Goal: Information Seeking & Learning: Learn about a topic

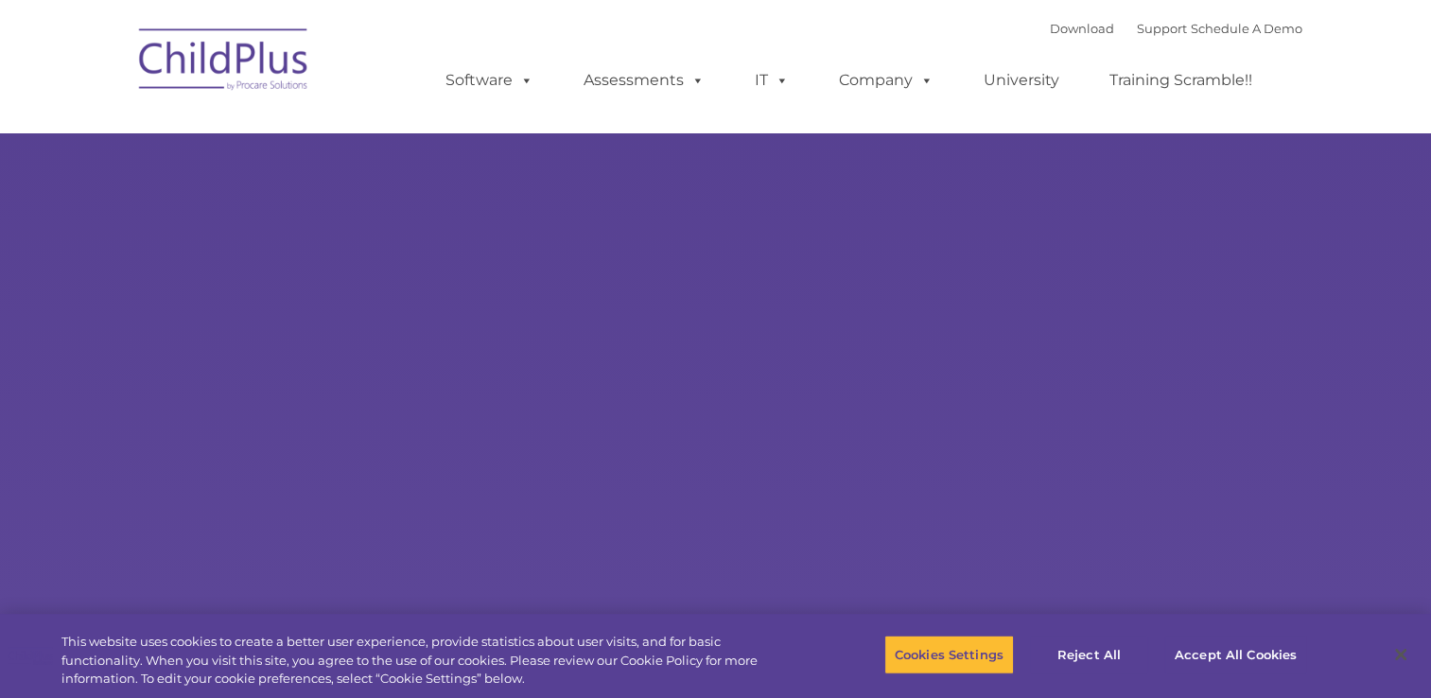
select select "MEDIUM"
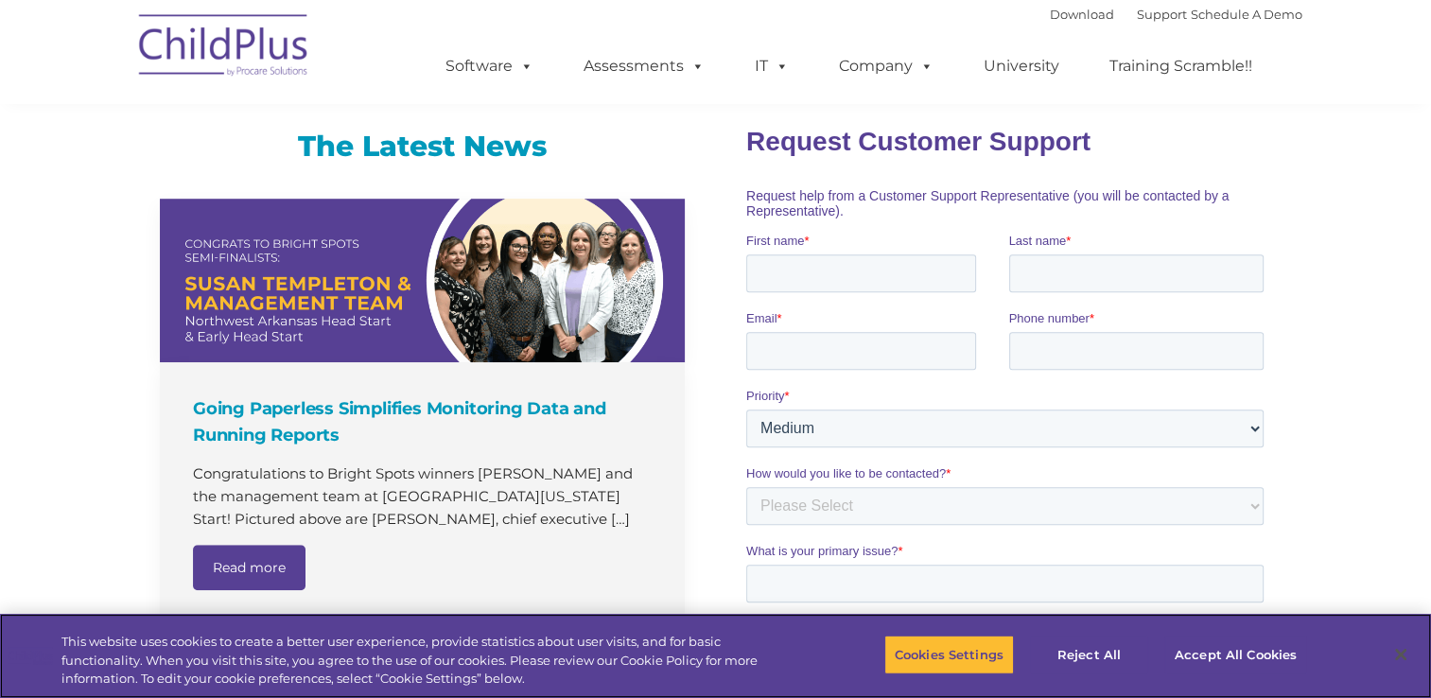
scroll to position [1188, 0]
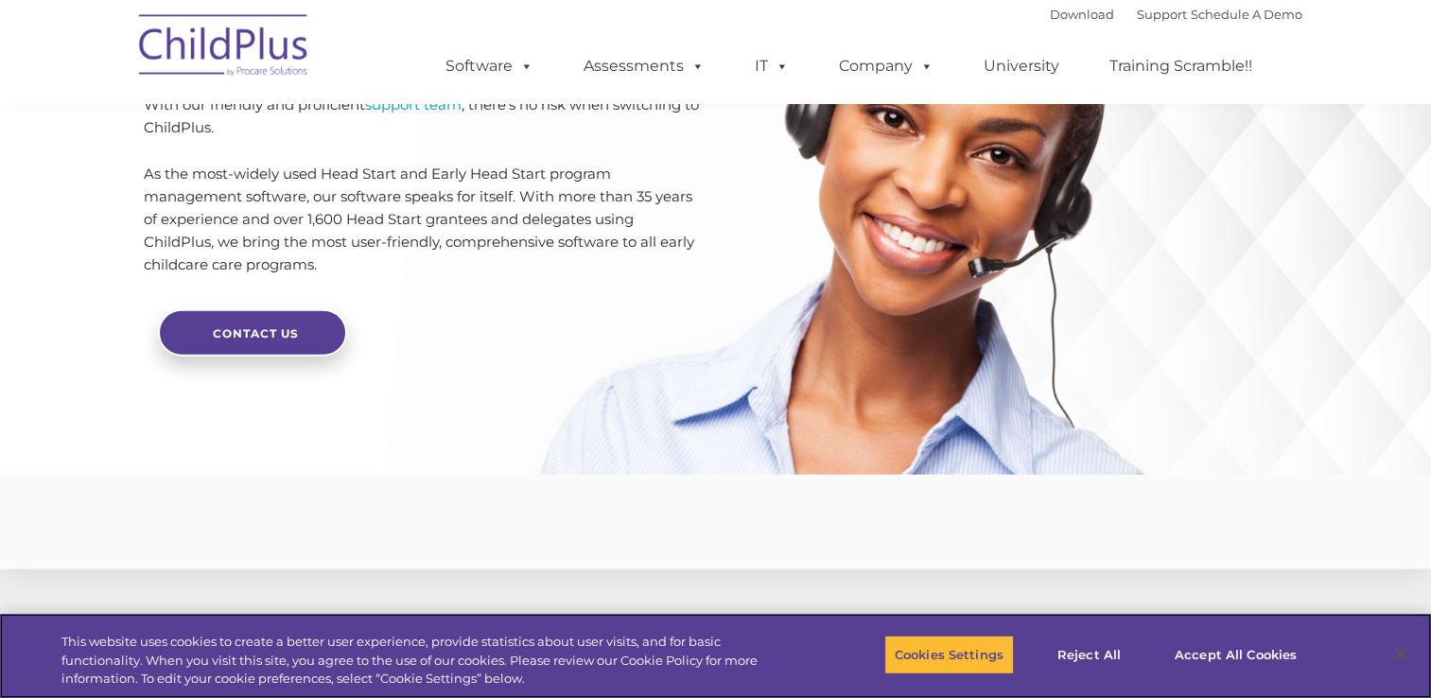
scroll to position [4626, 0]
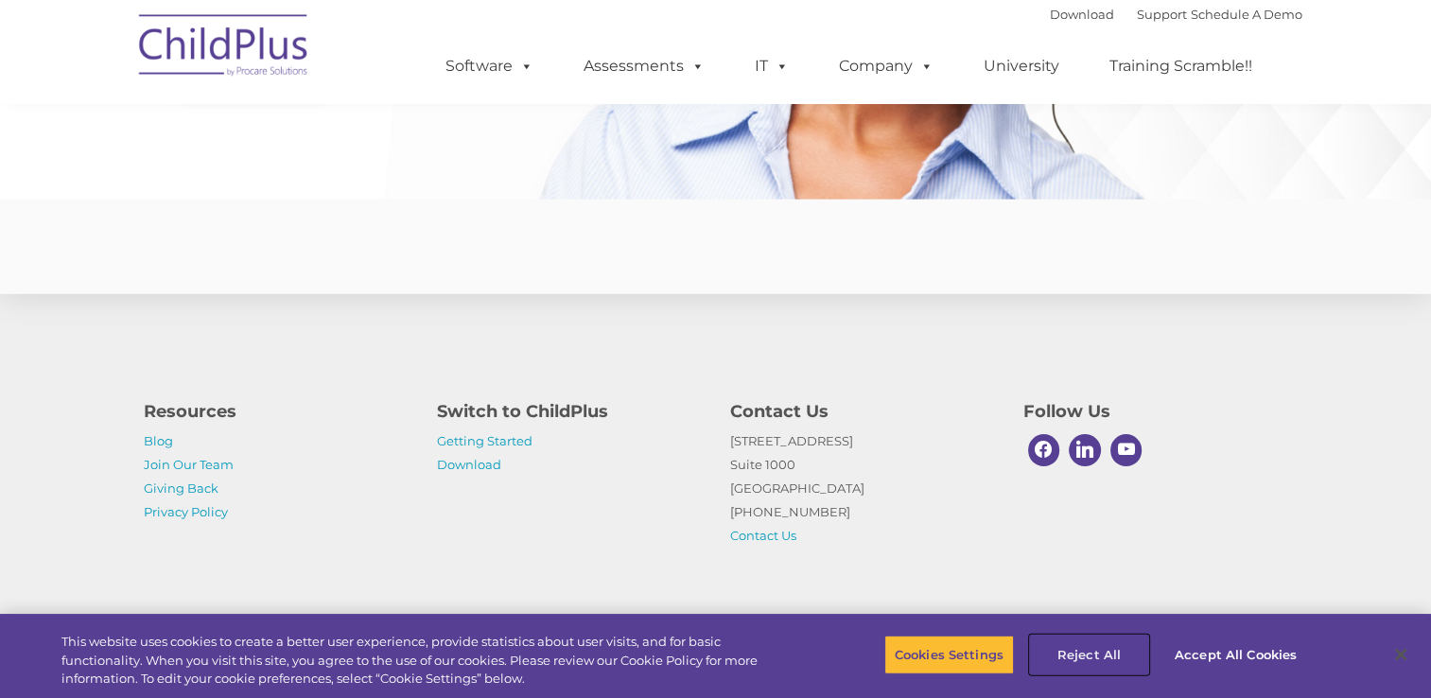
click at [1085, 654] on button "Reject All" at bounding box center [1089, 654] width 118 height 40
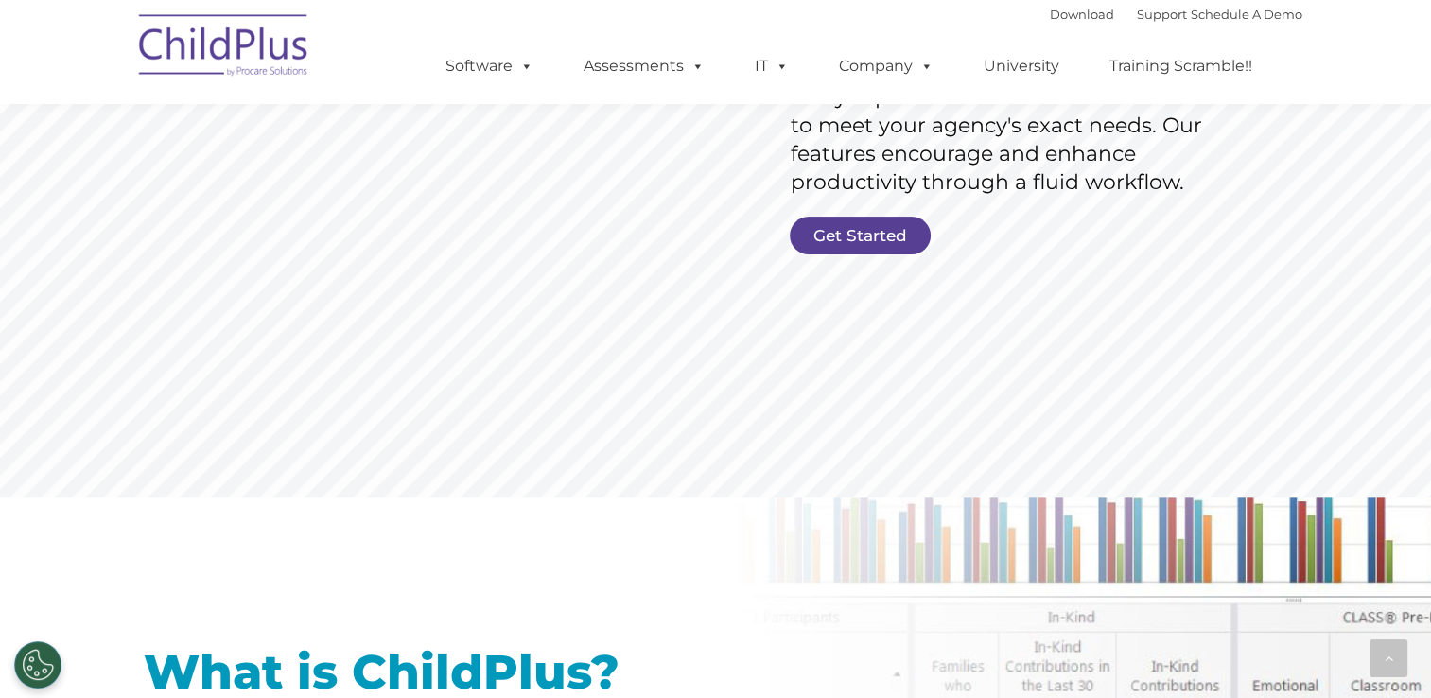
scroll to position [334, 0]
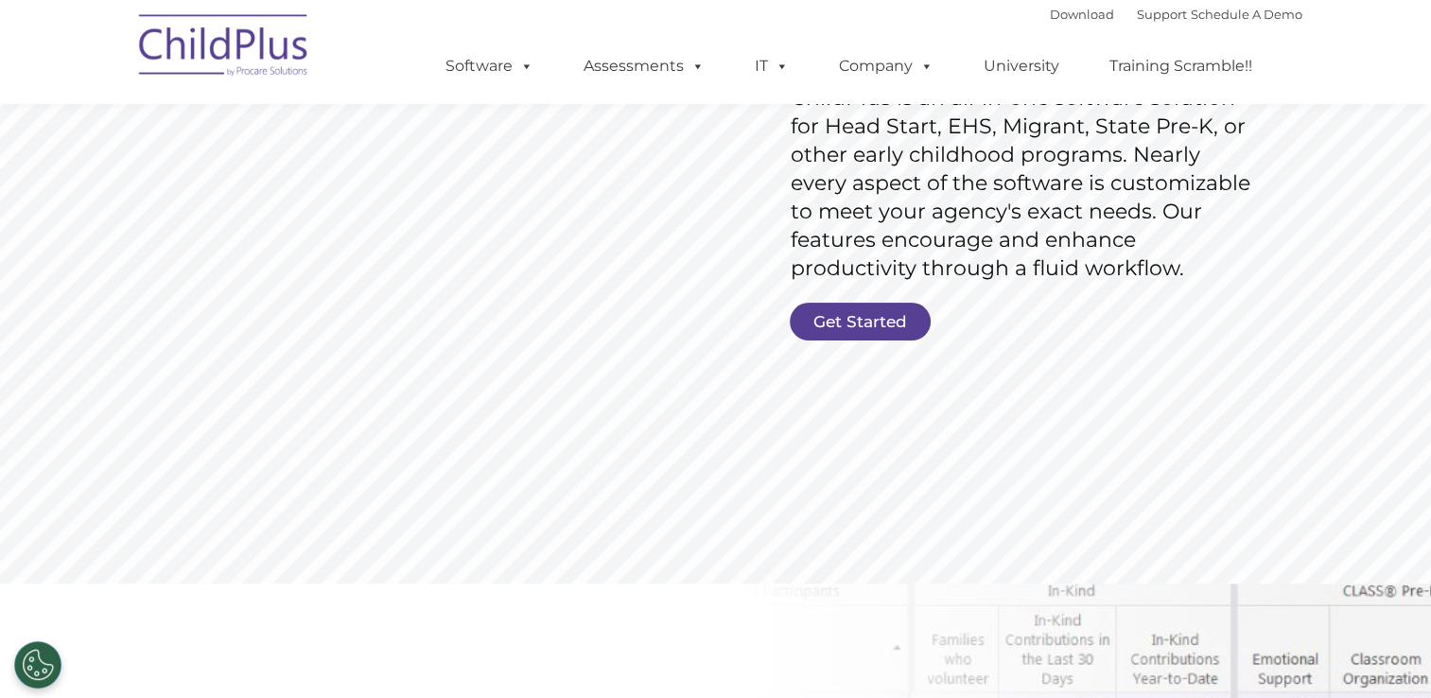
click at [489, 47] on ul "Software ChildPlus: The original and most widely-used Head Start data managemen…" at bounding box center [855, 66] width 894 height 76
click at [507, 81] on link "Software" at bounding box center [489, 66] width 126 height 38
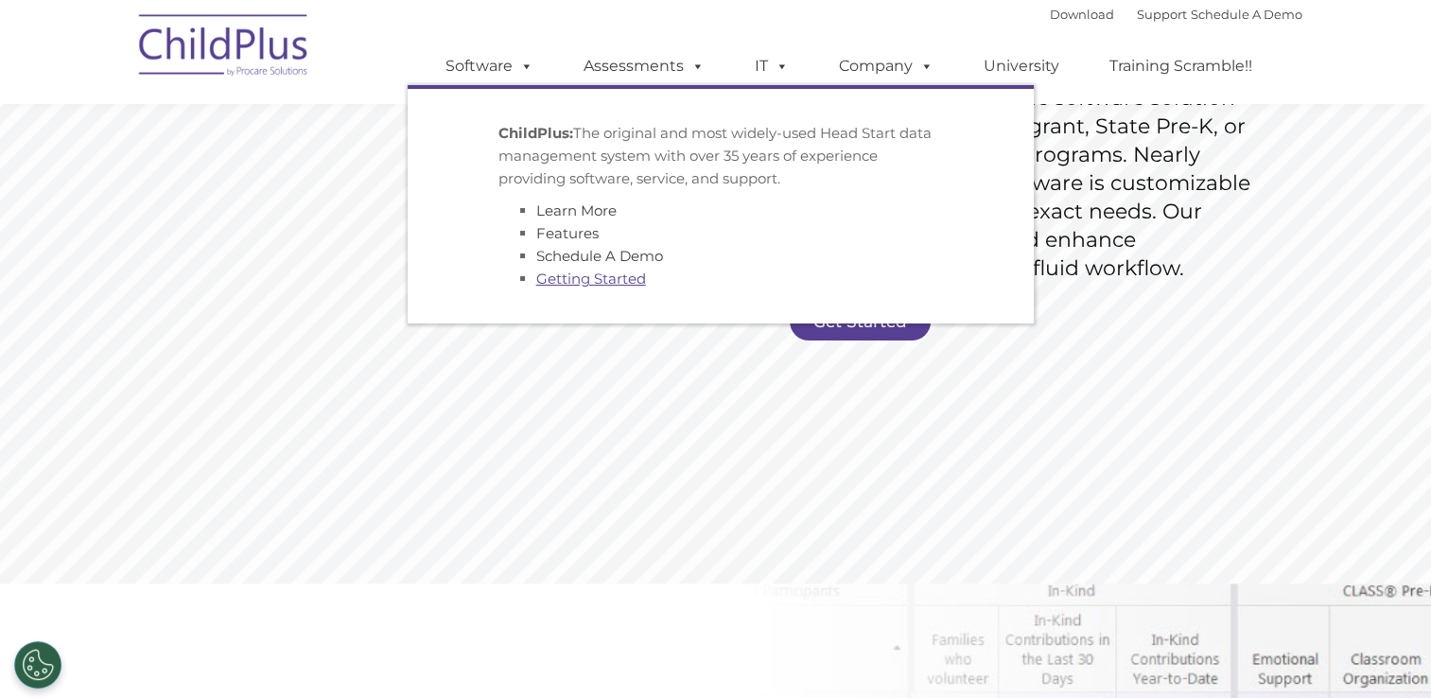
click at [613, 286] on link "Getting Started" at bounding box center [591, 278] width 110 height 18
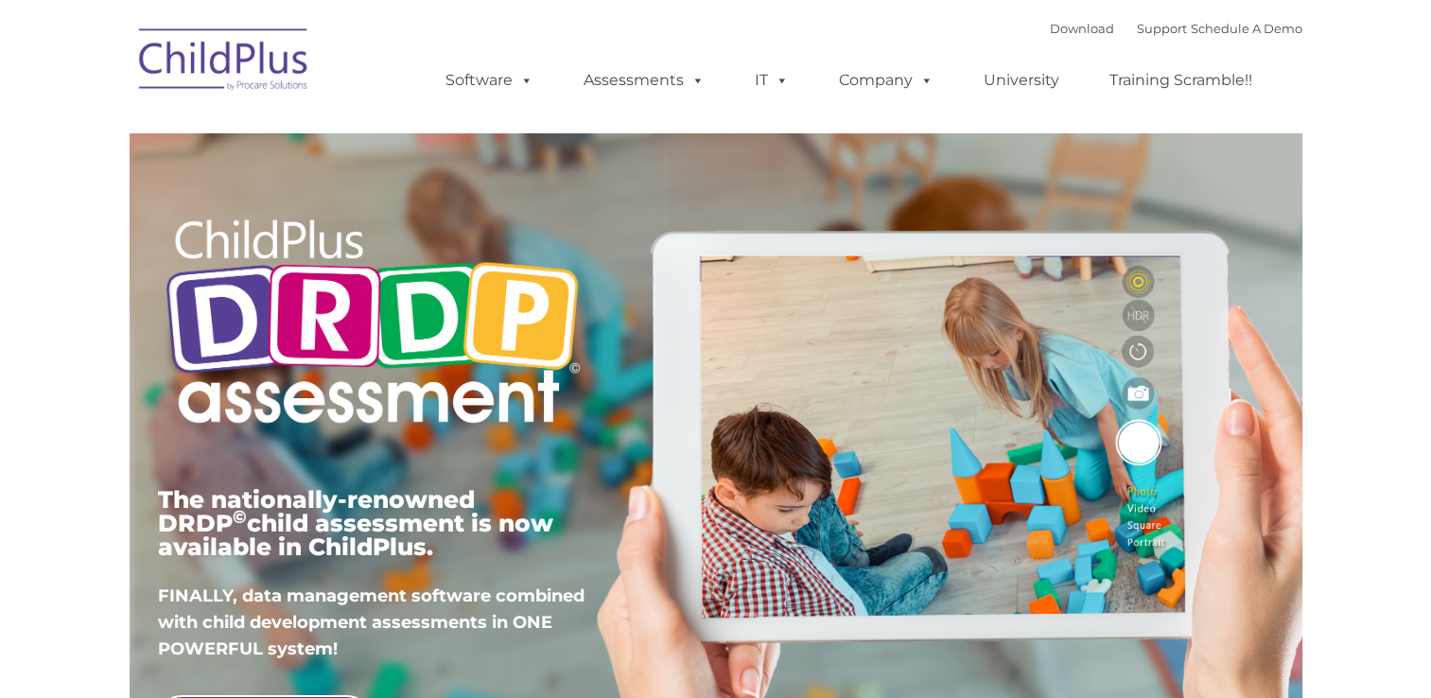
type input ""
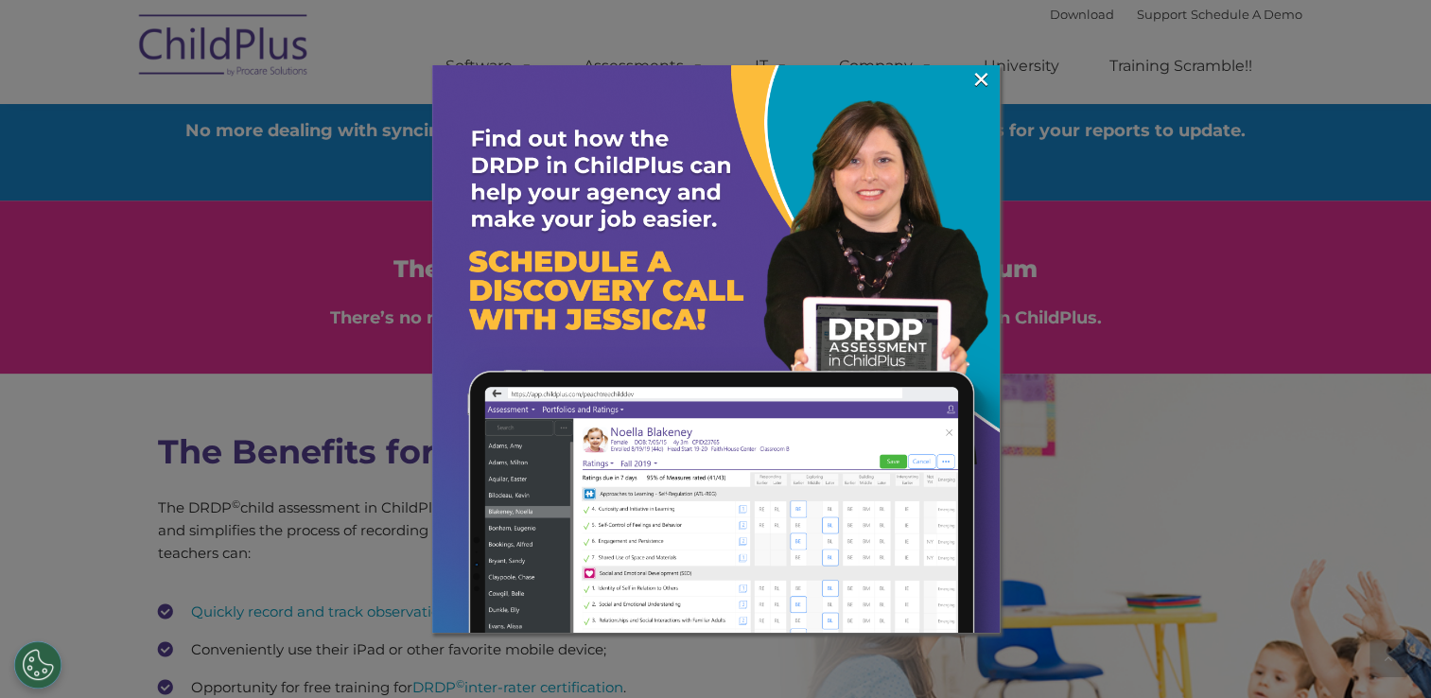
scroll to position [2190, 0]
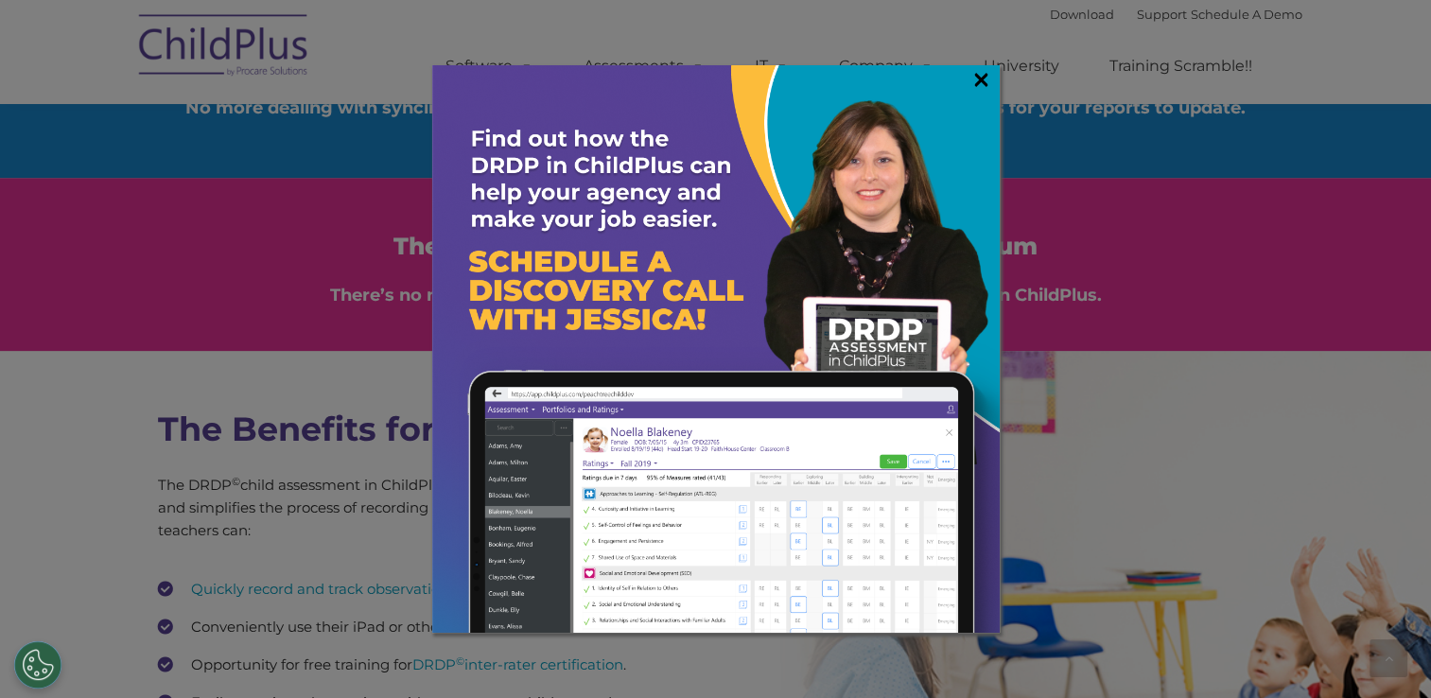
click at [972, 78] on link "×" at bounding box center [981, 79] width 22 height 19
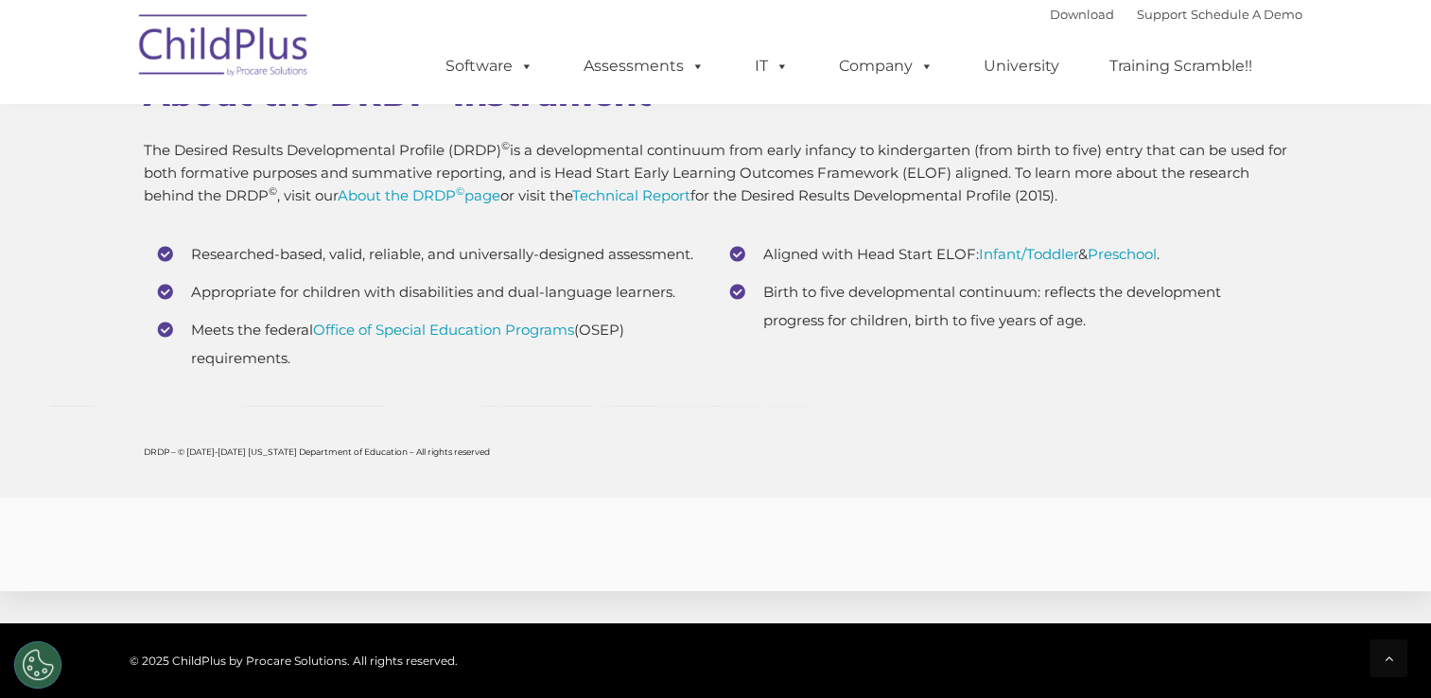
scroll to position [7439, 0]
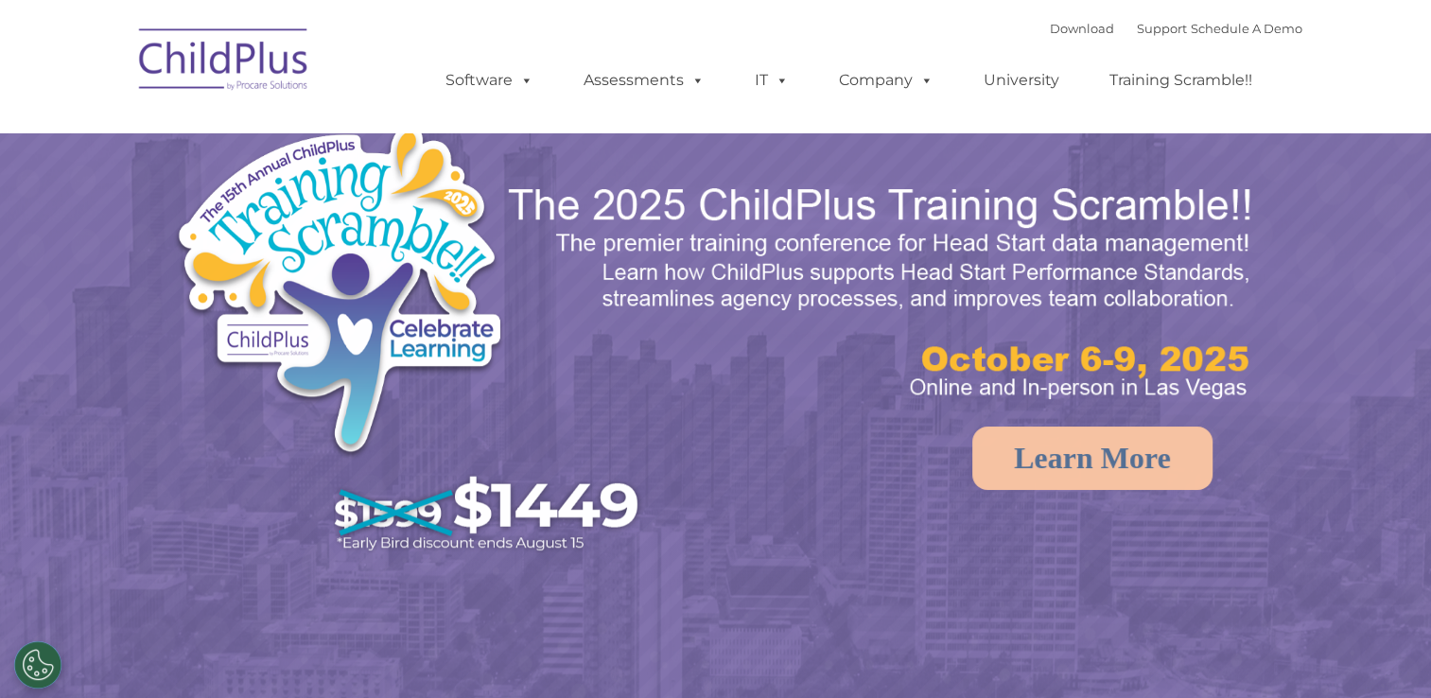
select select "MEDIUM"
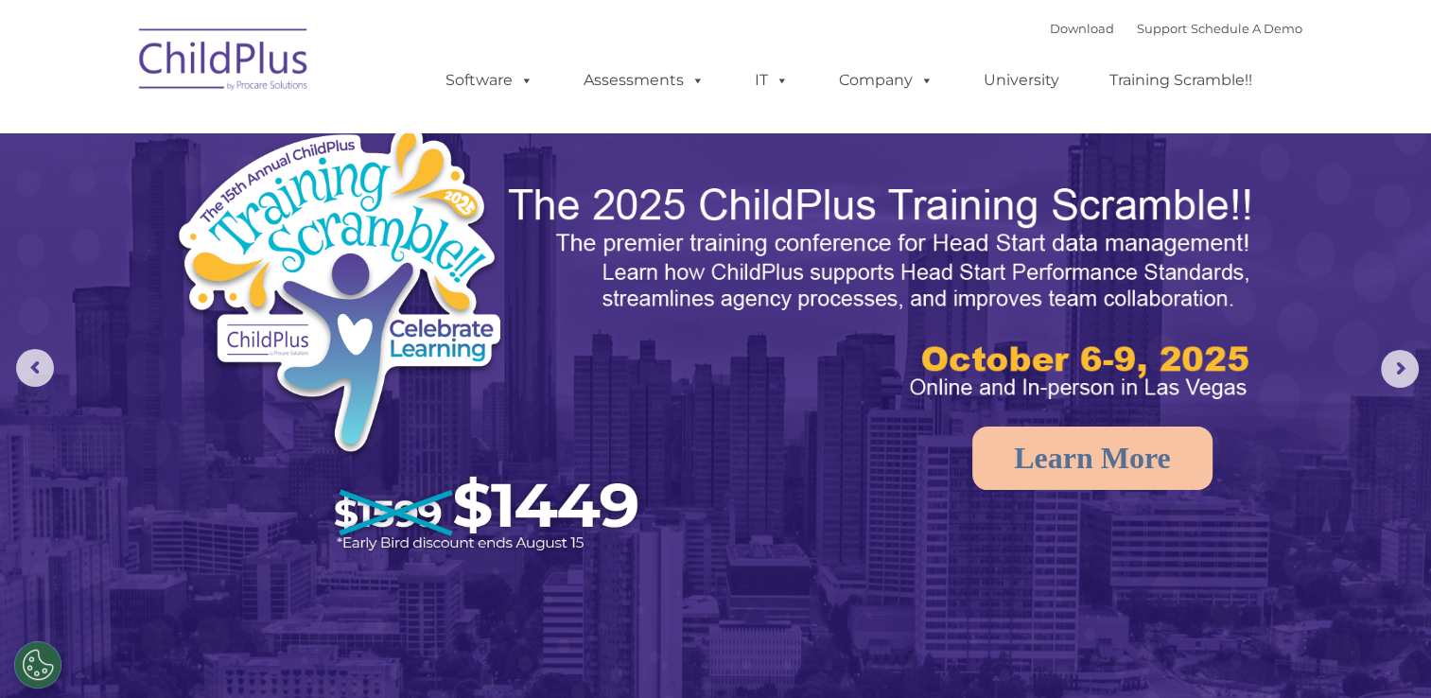
click at [240, 80] on img at bounding box center [224, 62] width 189 height 95
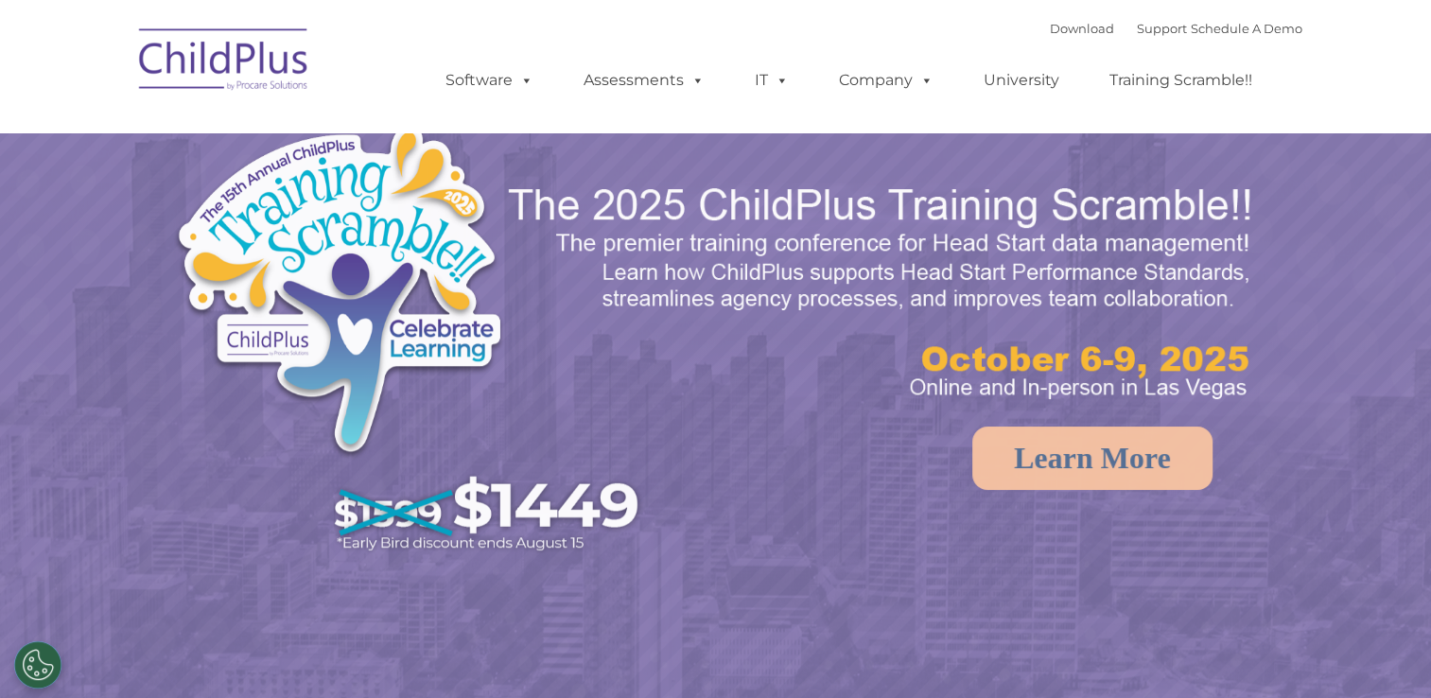
select select "MEDIUM"
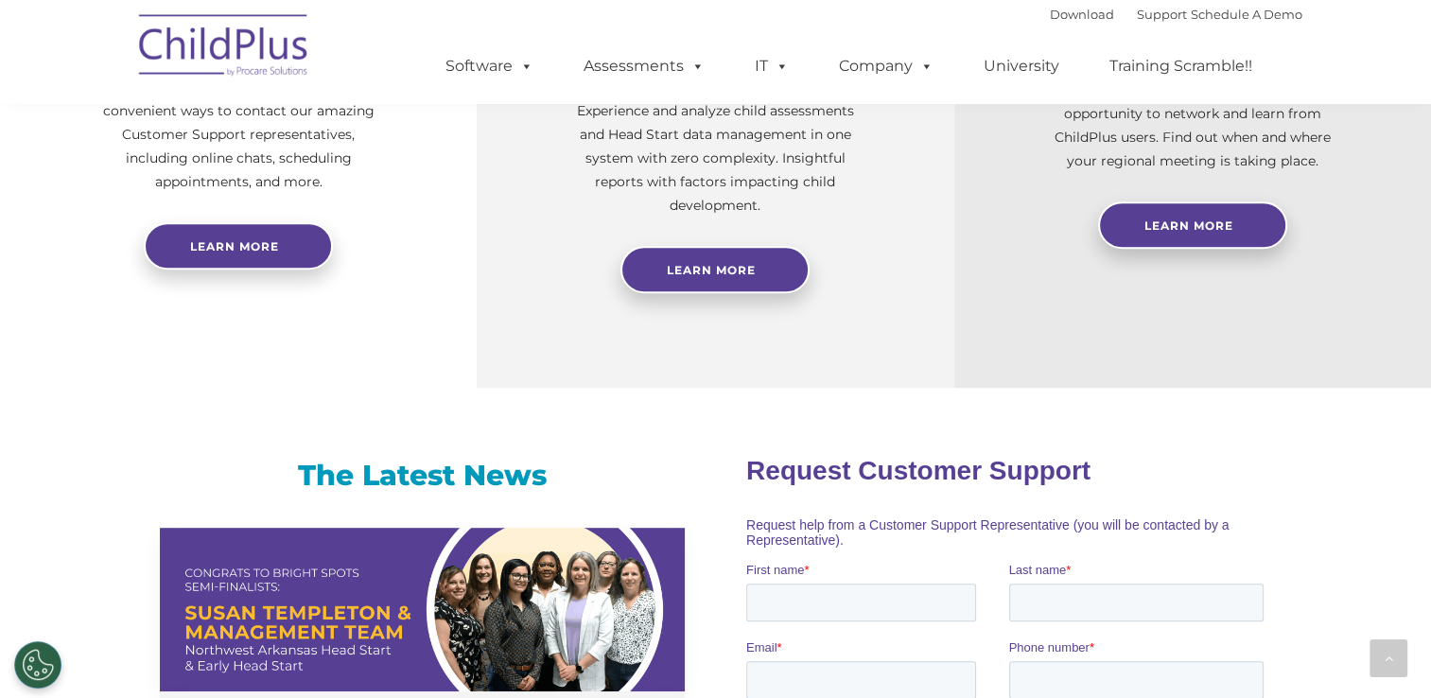
scroll to position [865, 0]
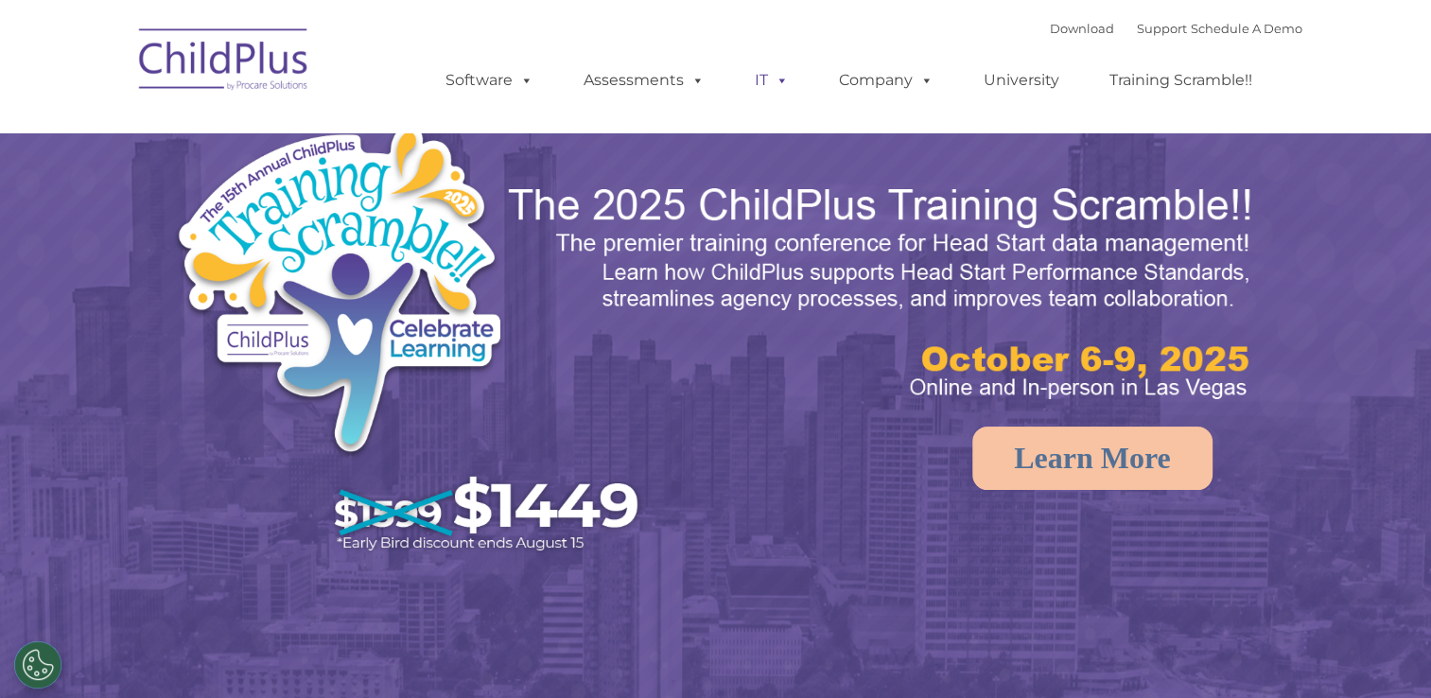
select select "MEDIUM"
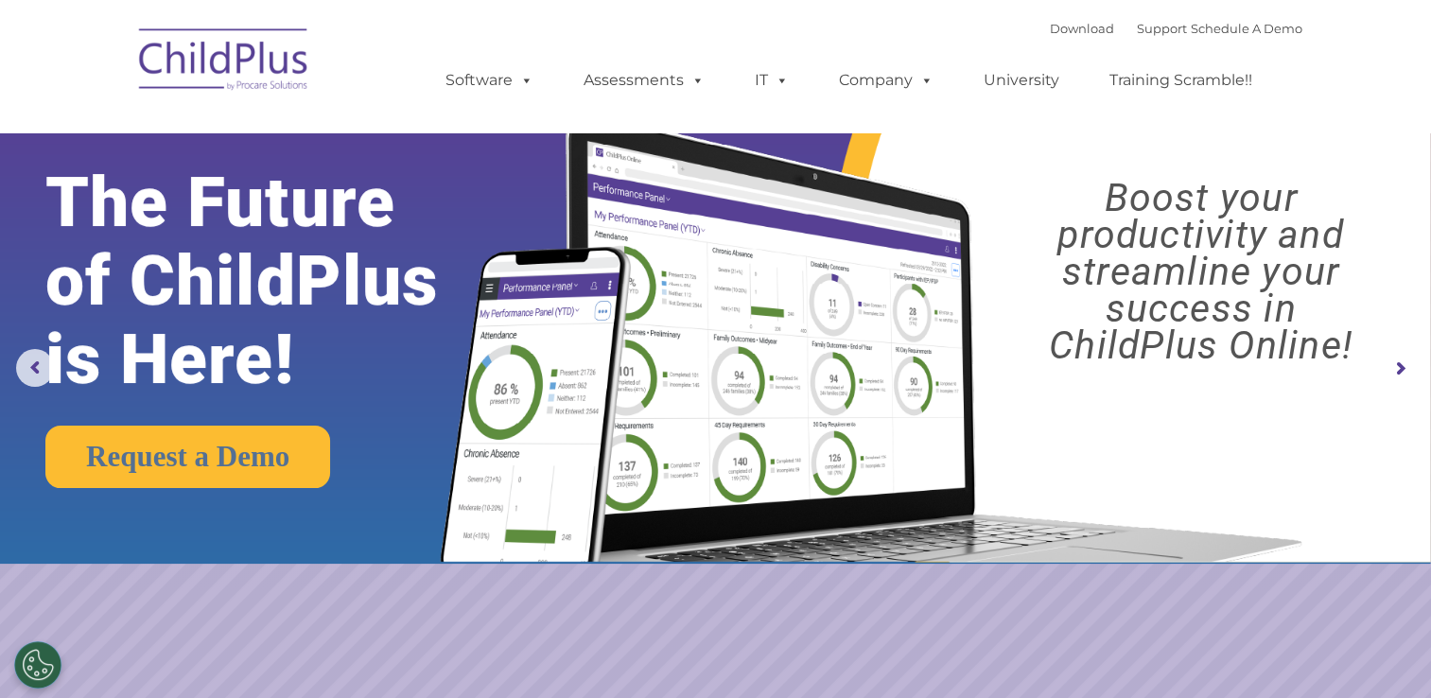
click at [239, 55] on img at bounding box center [224, 62] width 189 height 95
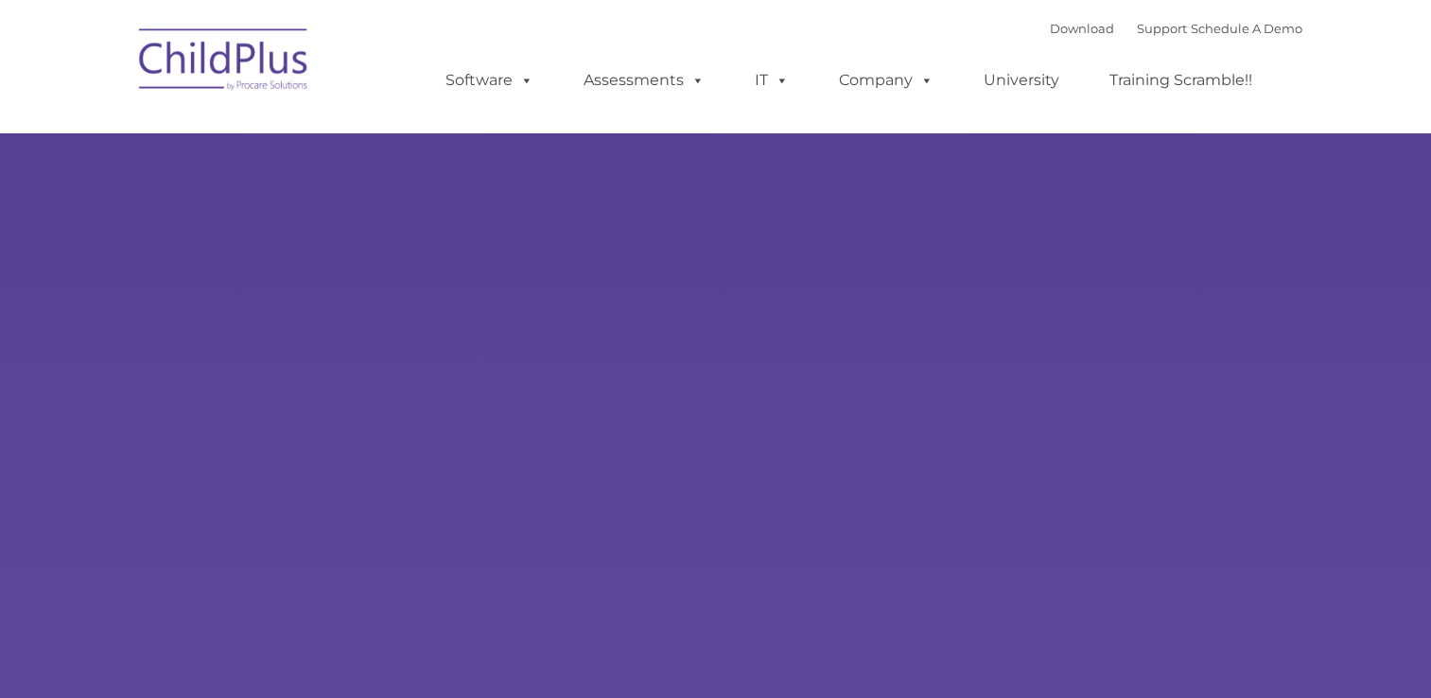
select select "MEDIUM"
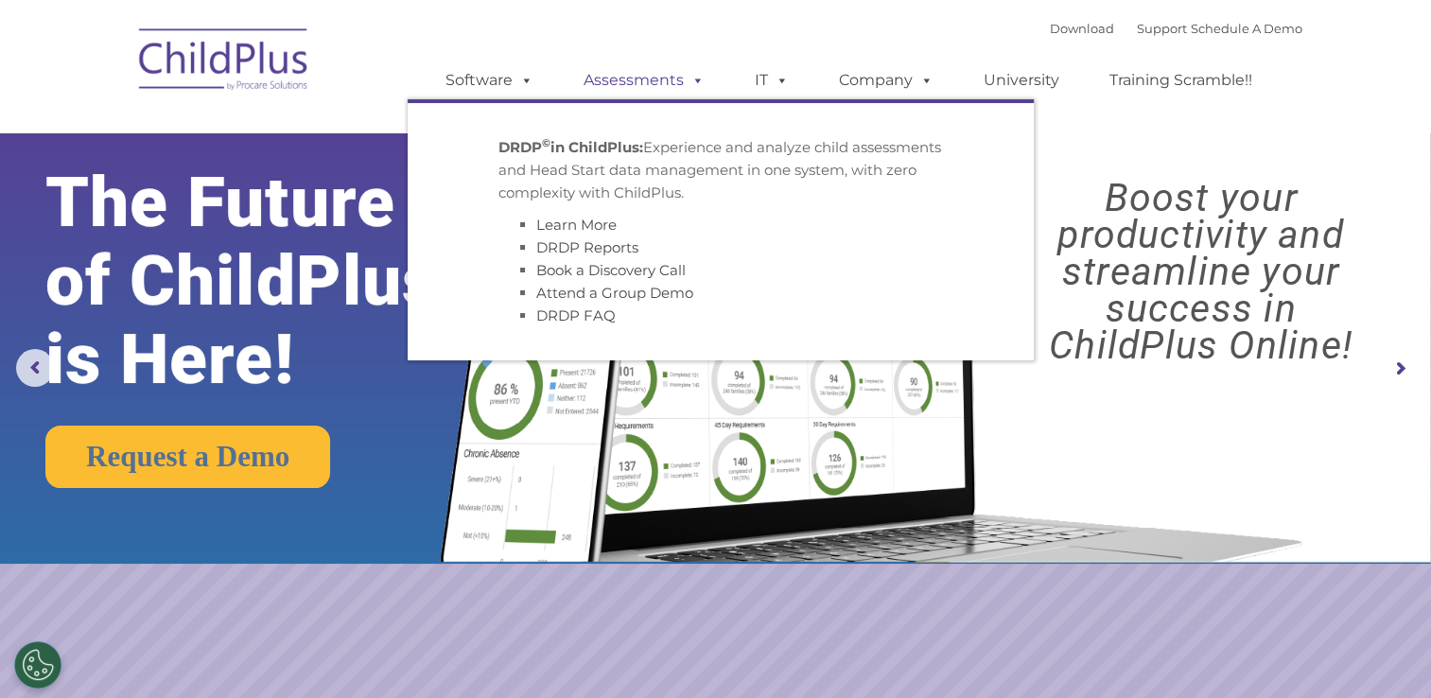
click at [658, 81] on link "Assessments" at bounding box center [643, 80] width 159 height 38
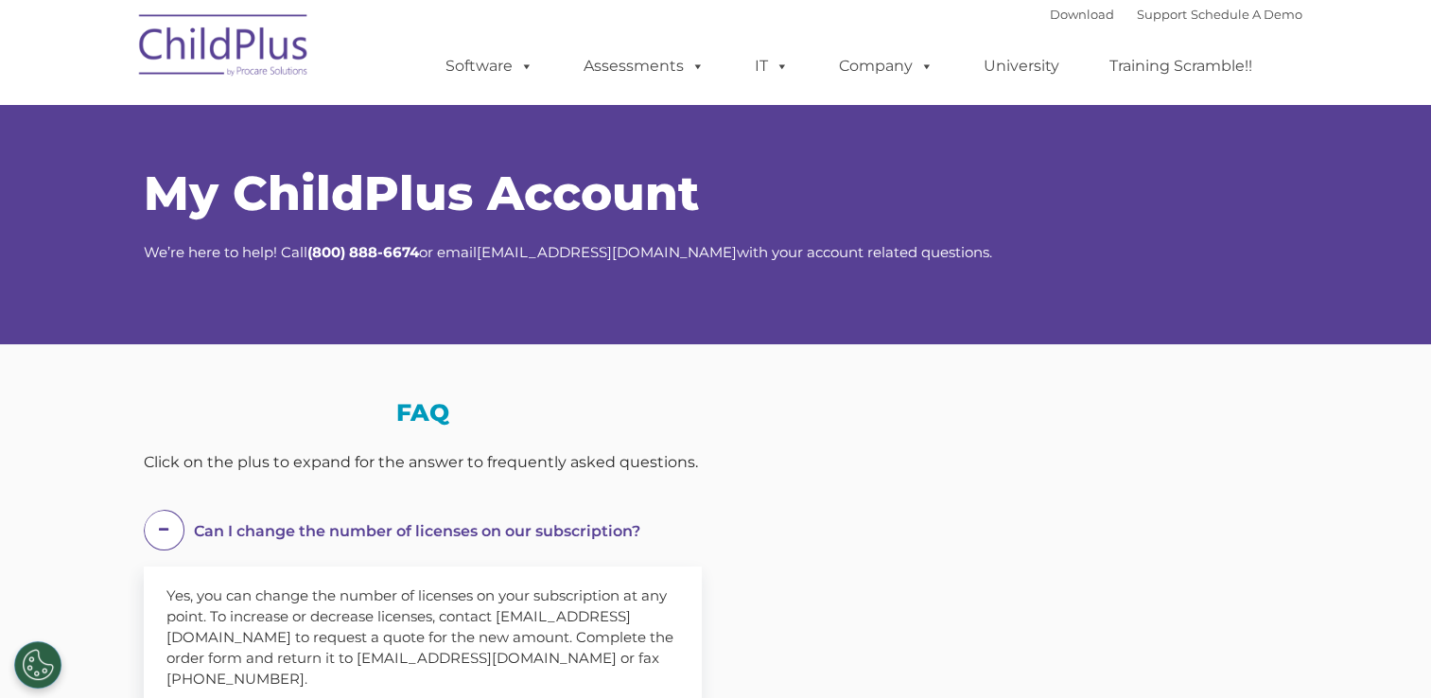
select select "MEDIUM"
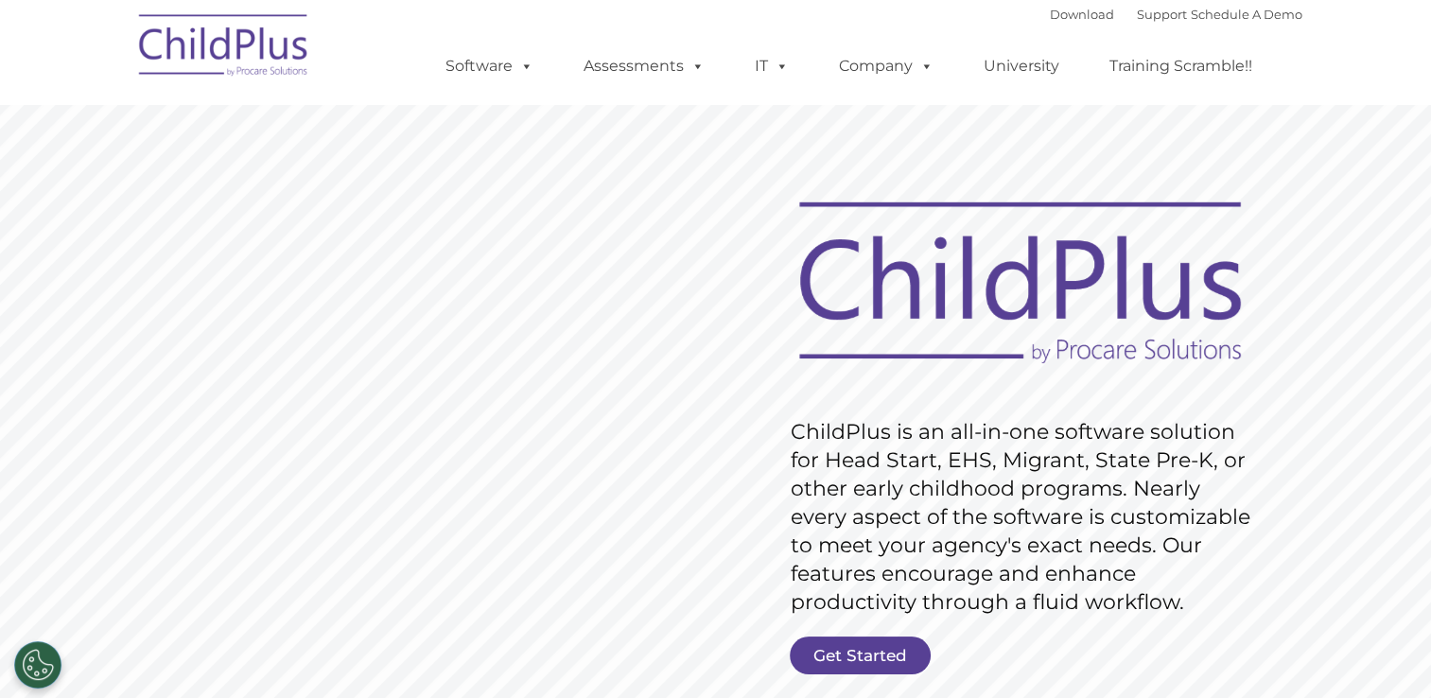
click at [1106, 24] on div "Download Support | Schedule A Demo " at bounding box center [1176, 14] width 252 height 28
click at [1120, 23] on div "Download Support | Schedule A Demo " at bounding box center [1176, 14] width 252 height 28
click at [1141, 7] on link "Support" at bounding box center [1162, 14] width 50 height 15
click at [1142, 11] on link "Support" at bounding box center [1162, 14] width 50 height 15
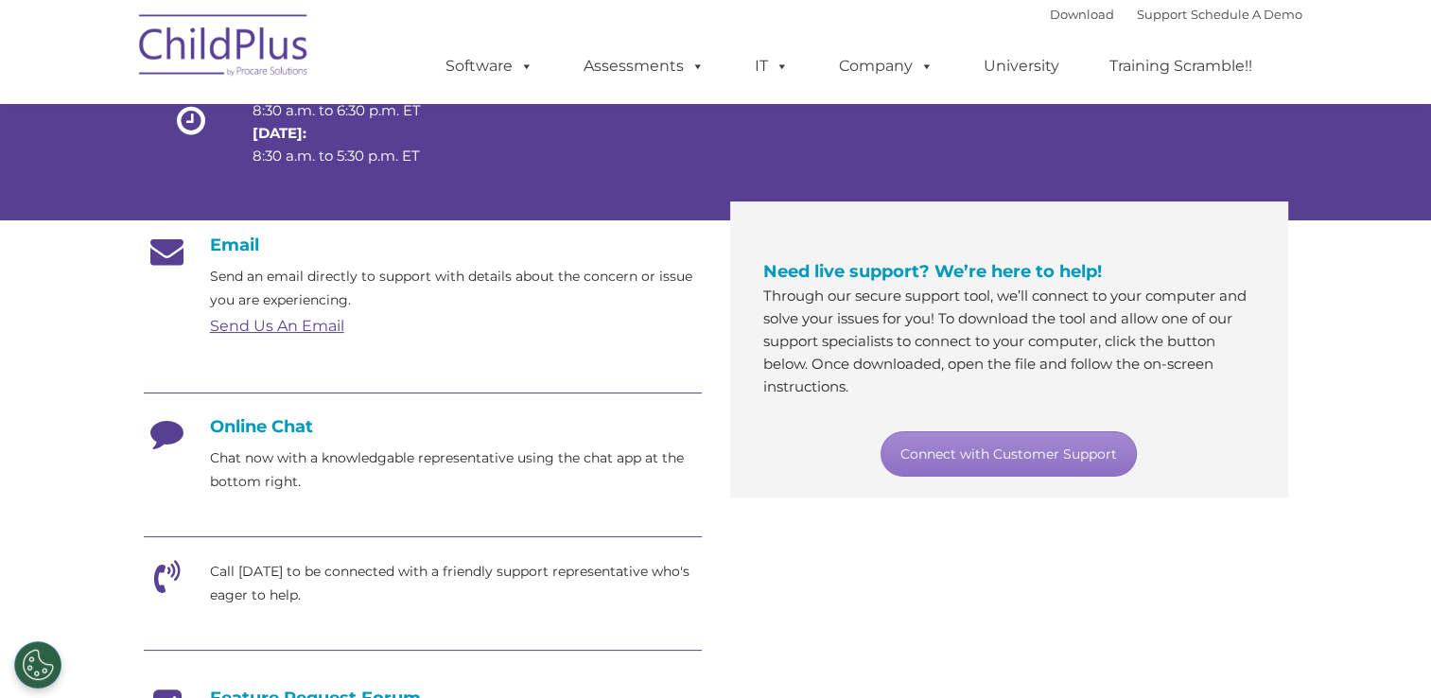
scroll to position [219, 0]
click at [231, 425] on h4 "Online Chat" at bounding box center [423, 425] width 558 height 21
click at [221, 429] on h4 "Online Chat" at bounding box center [423, 425] width 558 height 21
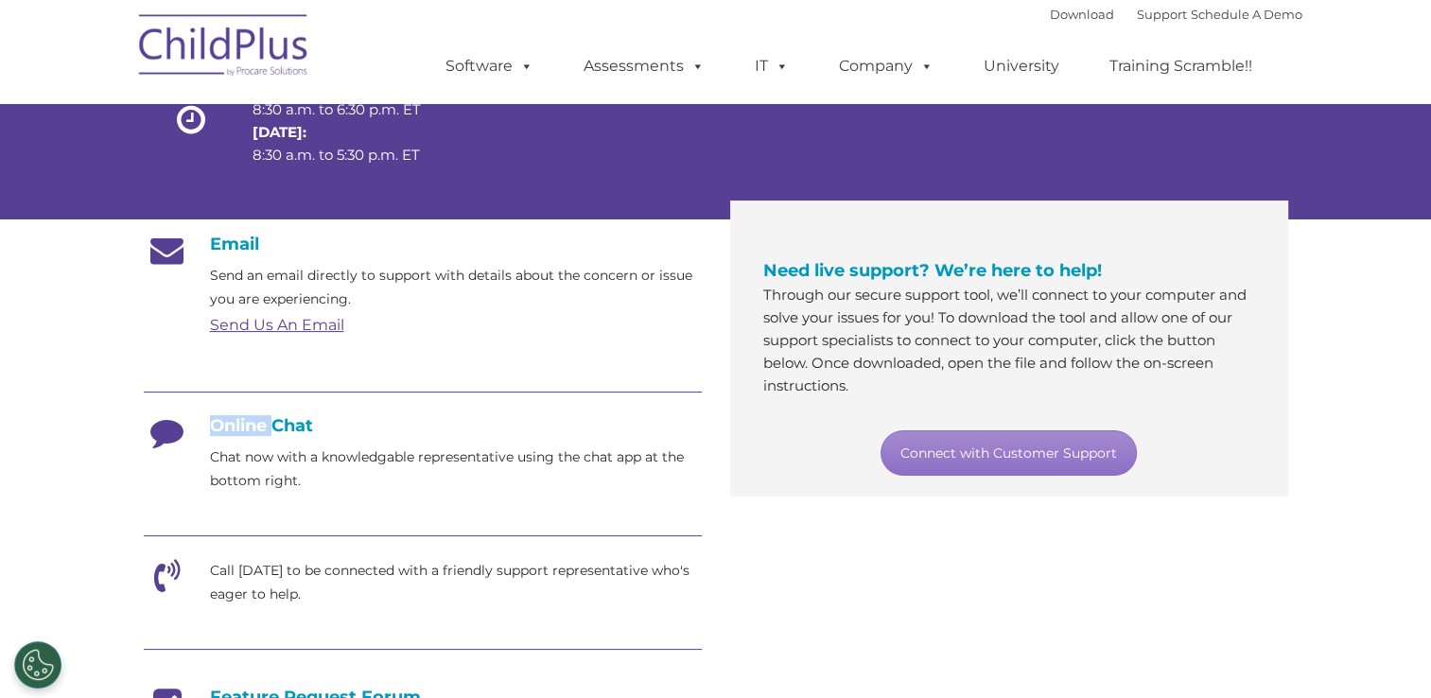
click at [221, 429] on h4 "Online Chat" at bounding box center [423, 425] width 558 height 21
click at [242, 490] on p "Chat now with a knowledgable representative using the chat app at the bottom ri…" at bounding box center [456, 468] width 492 height 47
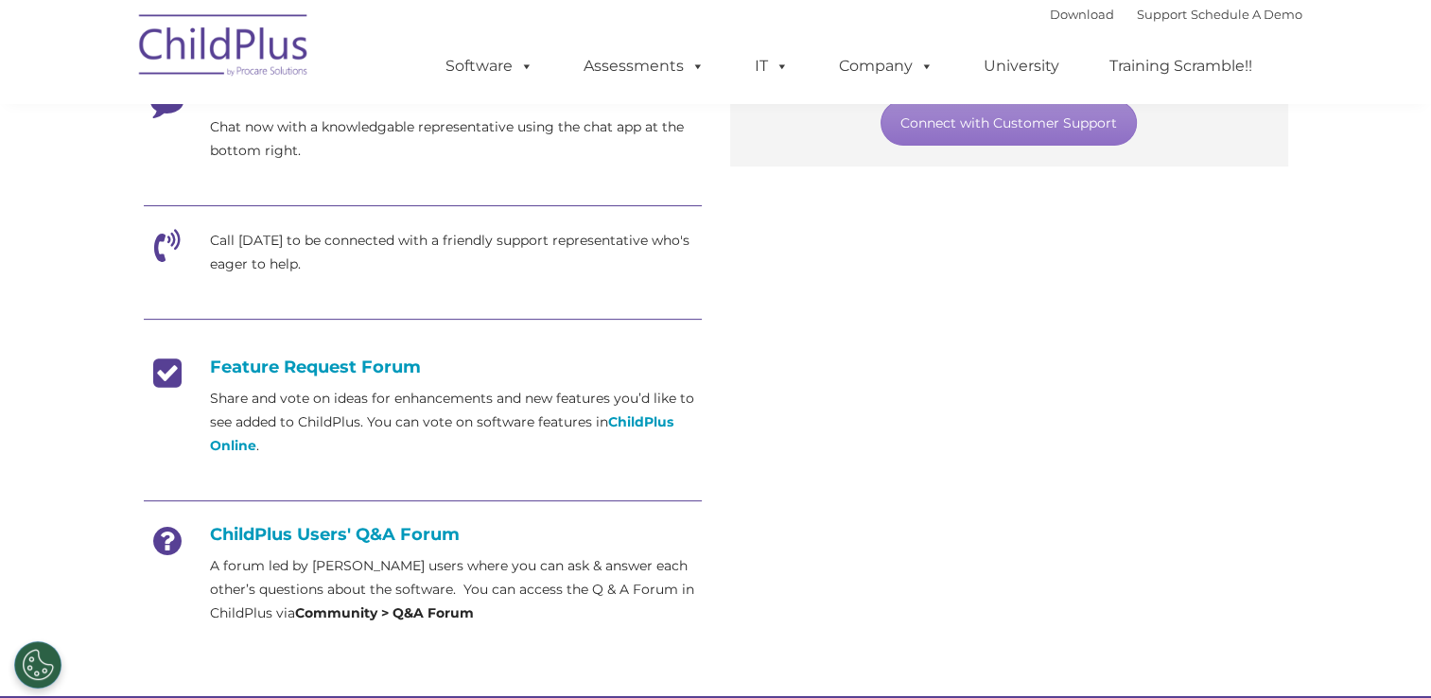
scroll to position [551, 0]
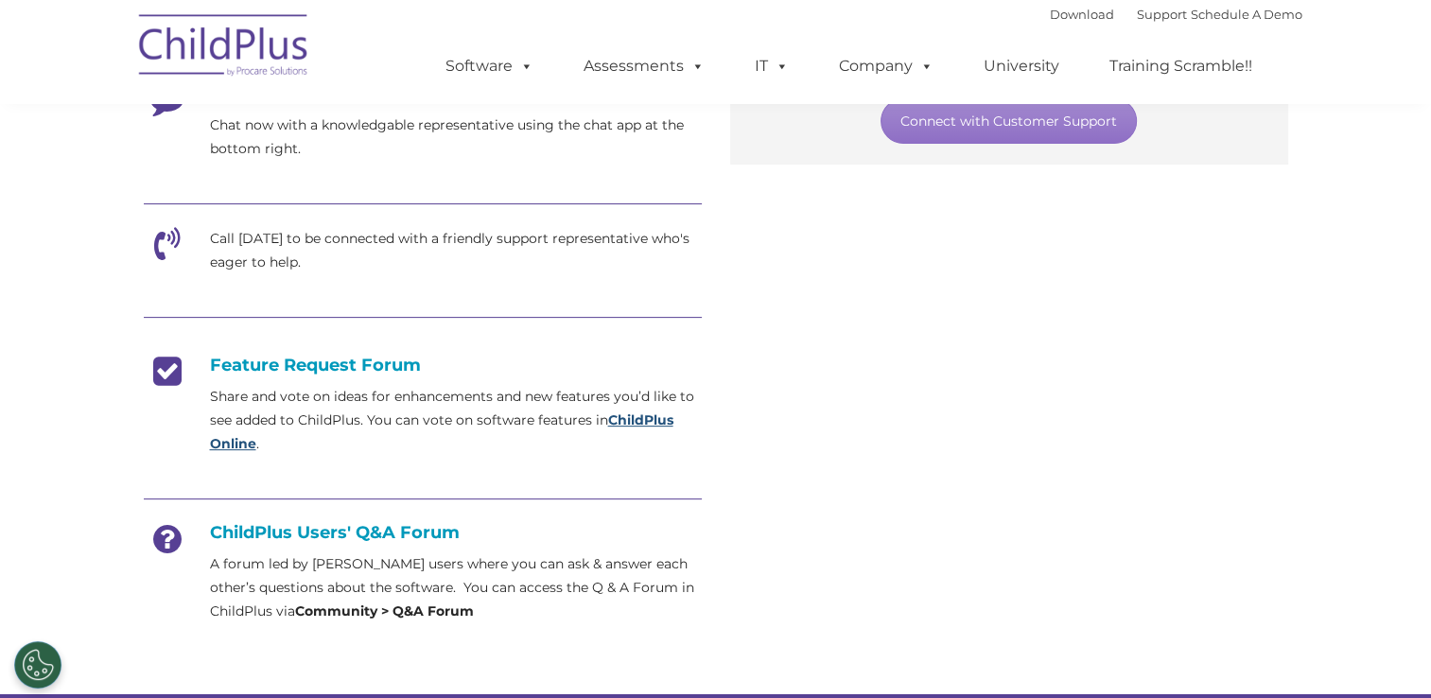
click at [628, 421] on strong "ChildPlus Online" at bounding box center [441, 431] width 463 height 41
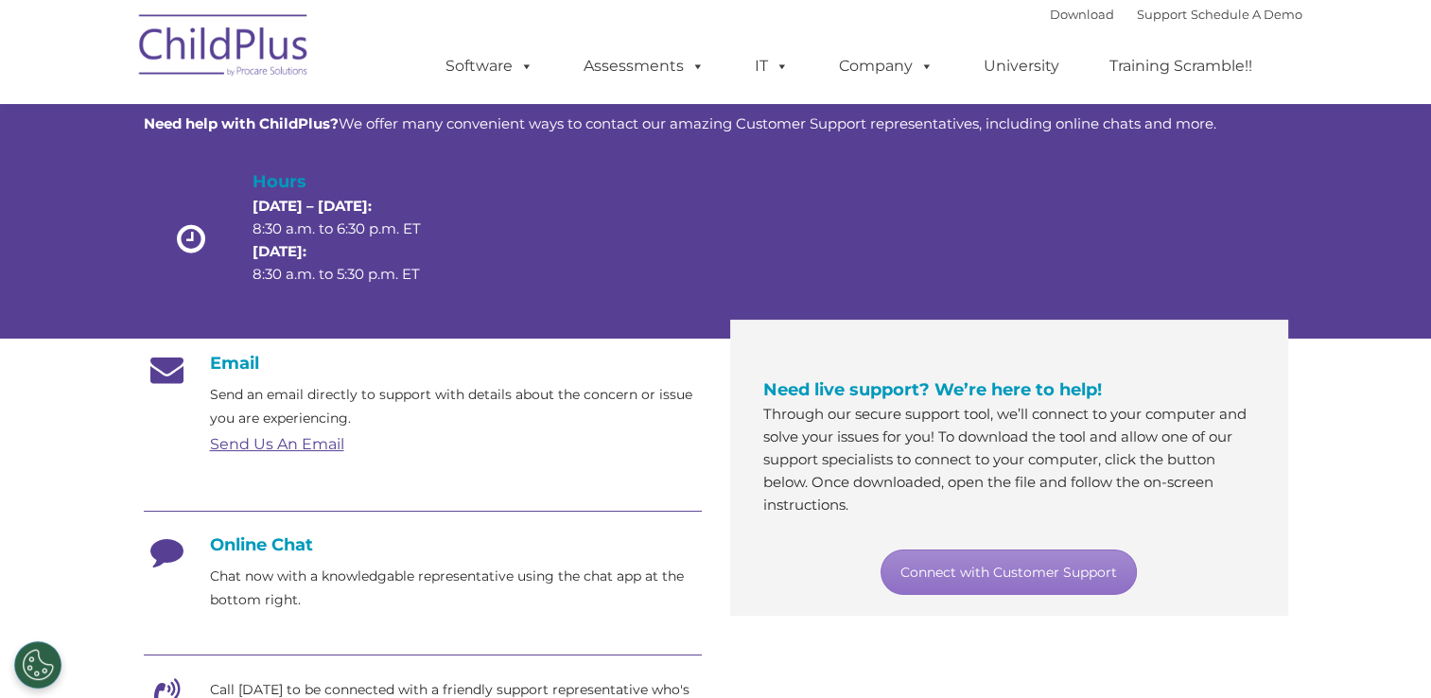
scroll to position [0, 0]
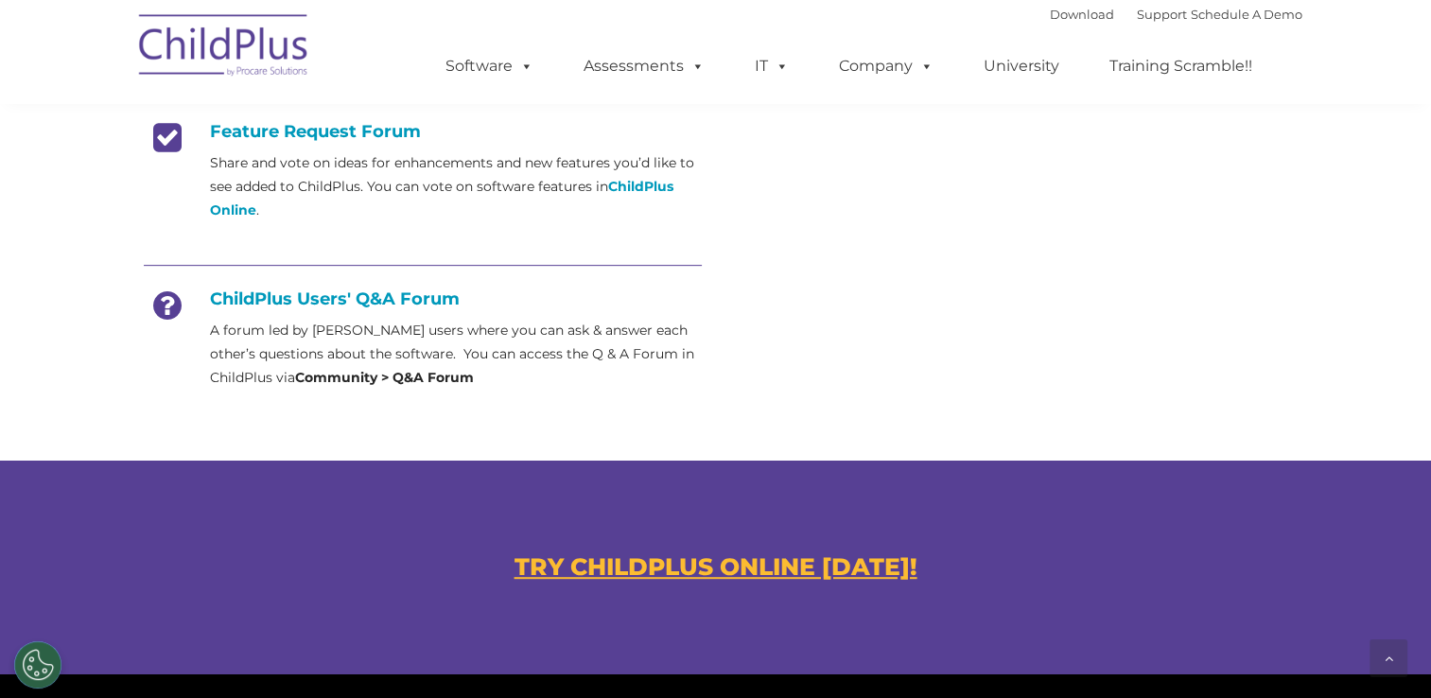
scroll to position [786, 0]
click at [355, 376] on strong "Community > Q&A Forum" at bounding box center [384, 376] width 179 height 17
click at [413, 392] on div "Email Send an email directly to support with details about the concern or issue…" at bounding box center [423, 39] width 586 height 745
drag, startPoint x: 413, startPoint y: 392, endPoint x: 331, endPoint y: 384, distance: 82.7
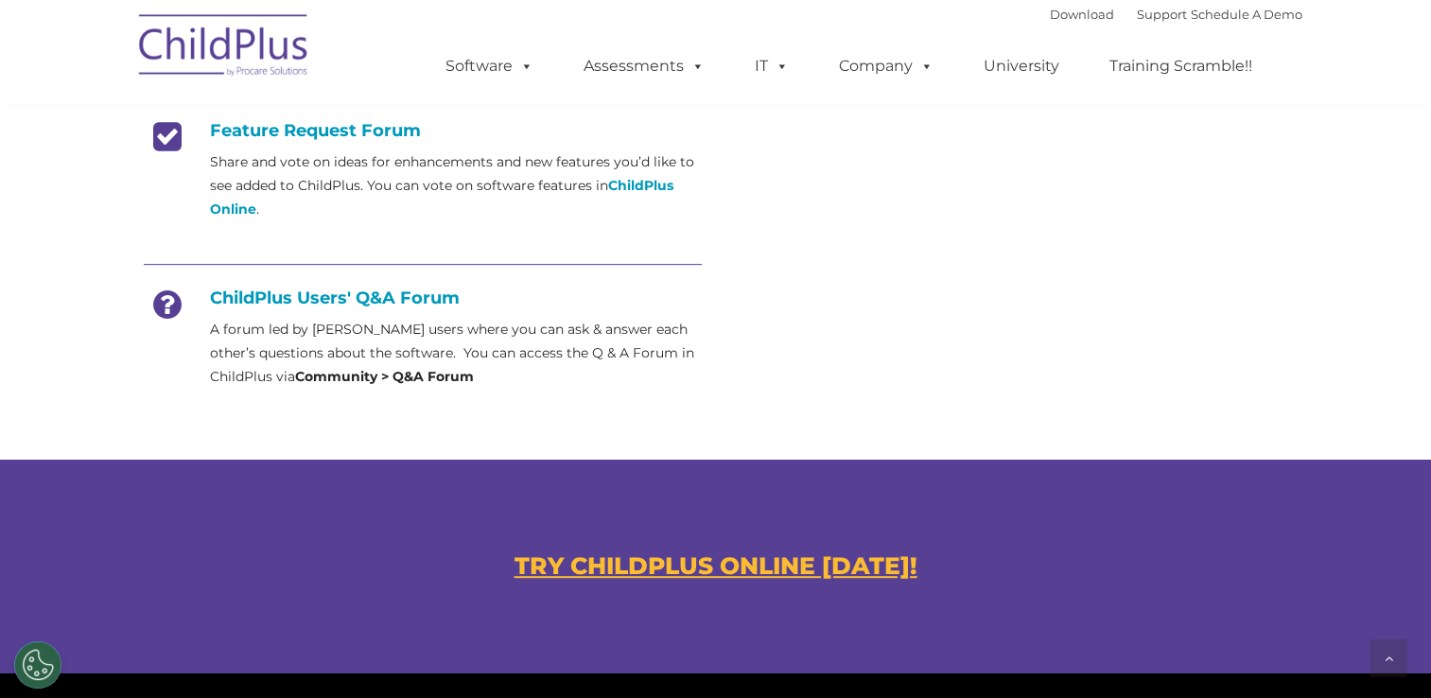
click at [331, 384] on p "A forum led by ChildPlus users where you can ask & answer each other’s question…" at bounding box center [456, 353] width 492 height 71
drag, startPoint x: 331, startPoint y: 384, endPoint x: 312, endPoint y: 286, distance: 100.1
click at [312, 286] on div at bounding box center [423, 266] width 558 height 43
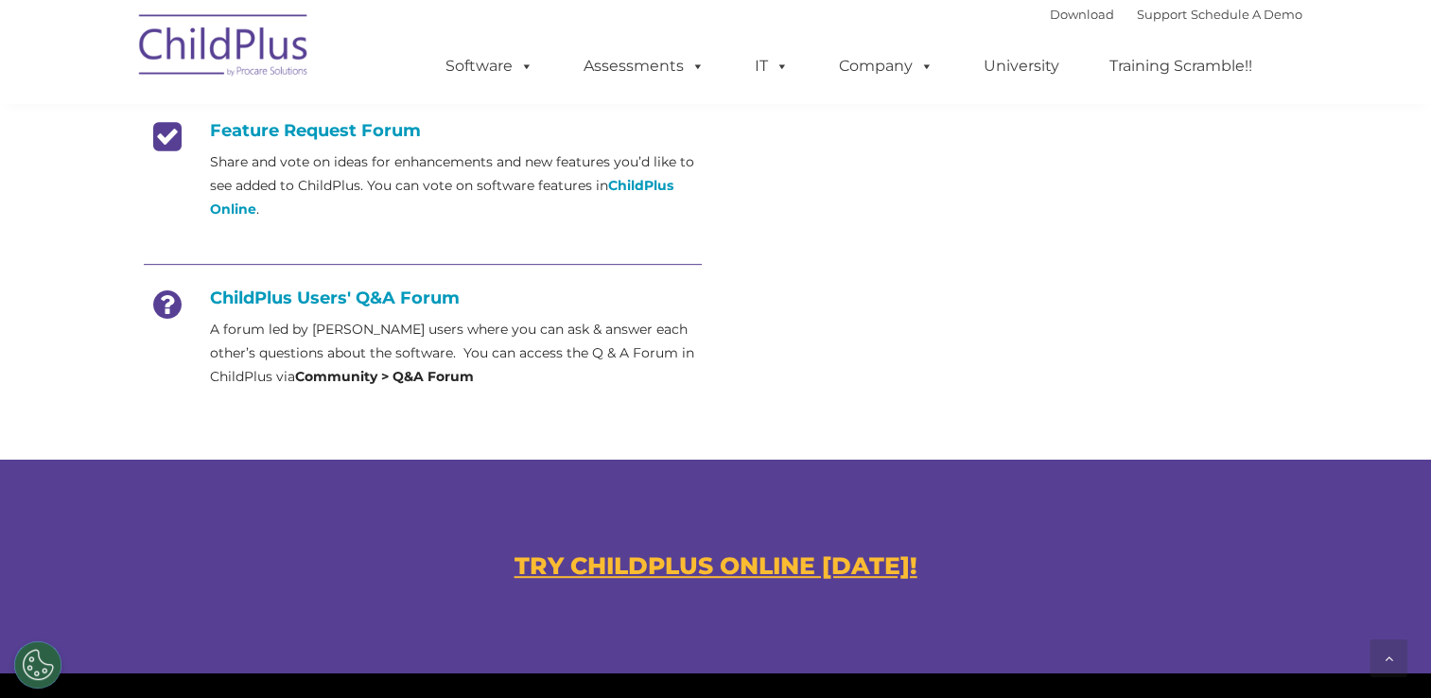
click at [312, 292] on h4 "ChildPlus Users' Q&A Forum" at bounding box center [423, 297] width 558 height 21
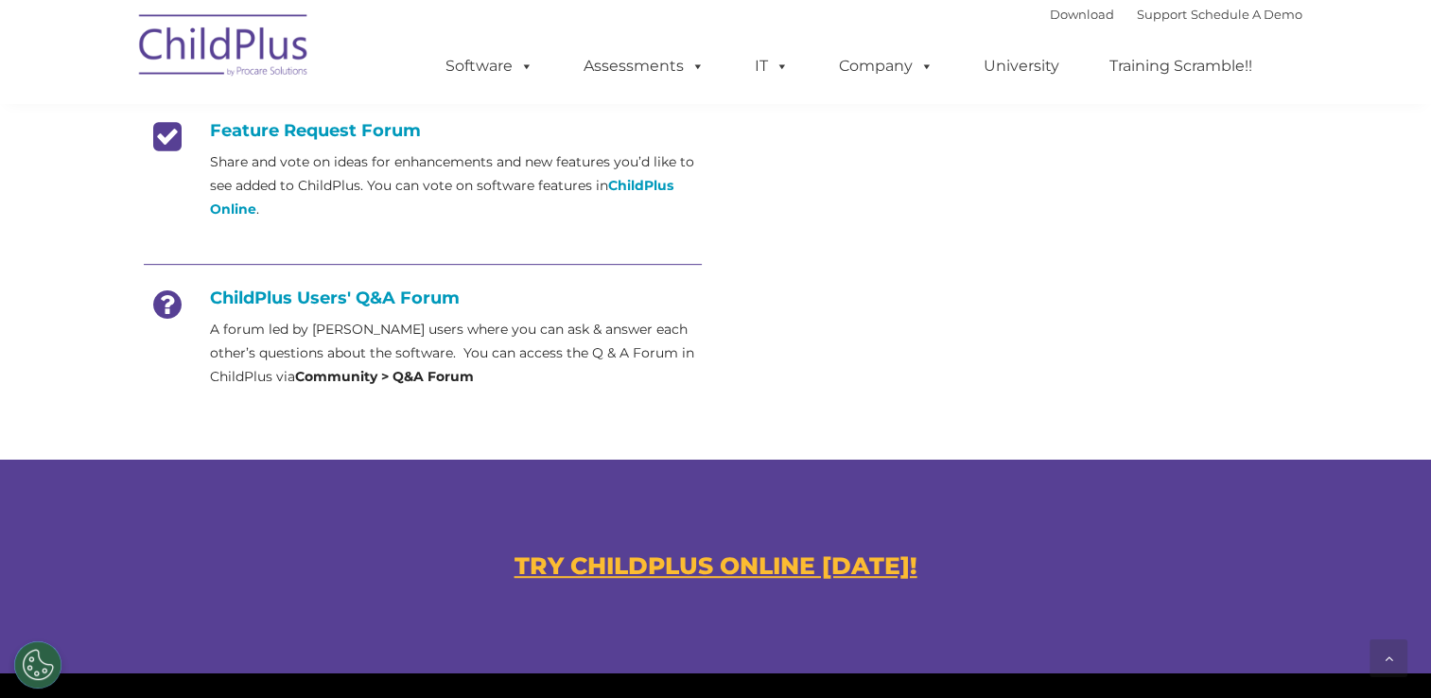
click at [1050, 23] on div "Download Support | Schedule A Demo " at bounding box center [1176, 14] width 252 height 28
click at [1050, 13] on link "Download" at bounding box center [1082, 14] width 64 height 15
